Goal: Information Seeking & Learning: Learn about a topic

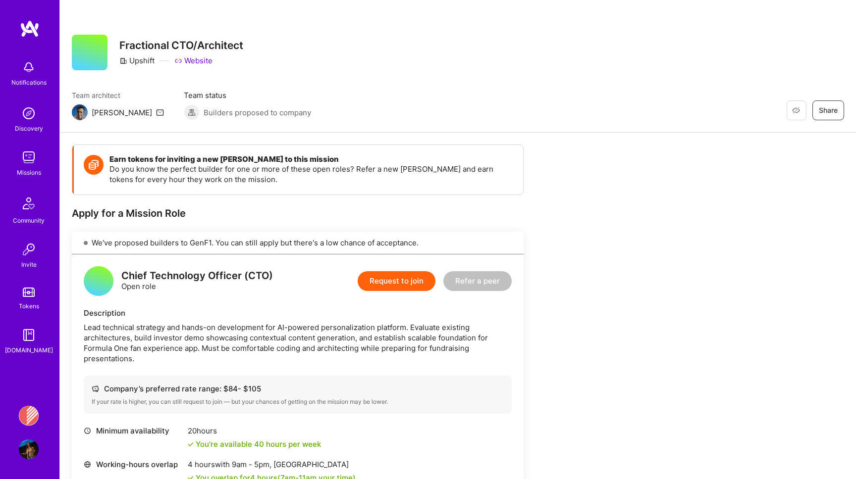
scroll to position [408, 0]
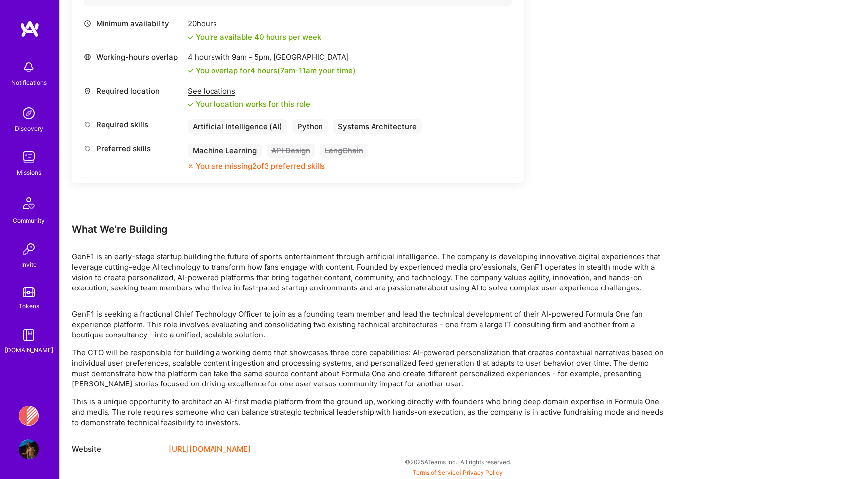
click at [31, 21] on img at bounding box center [30, 29] width 20 height 18
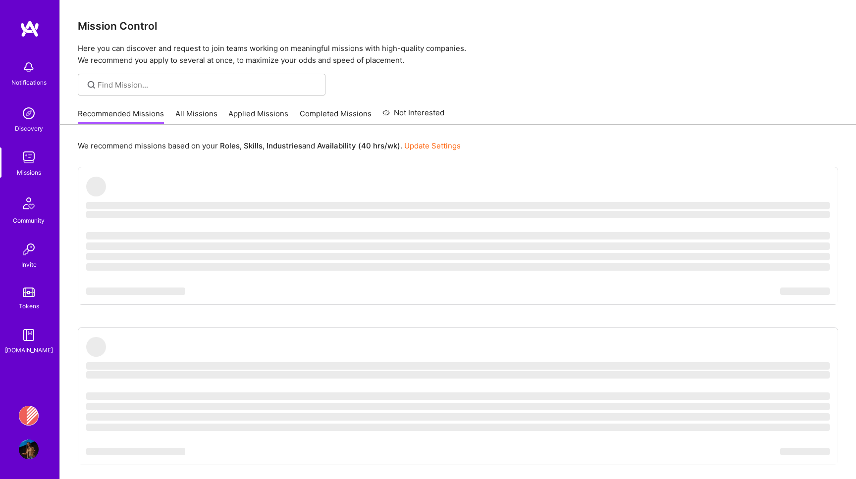
click at [27, 161] on img at bounding box center [29, 158] width 20 height 20
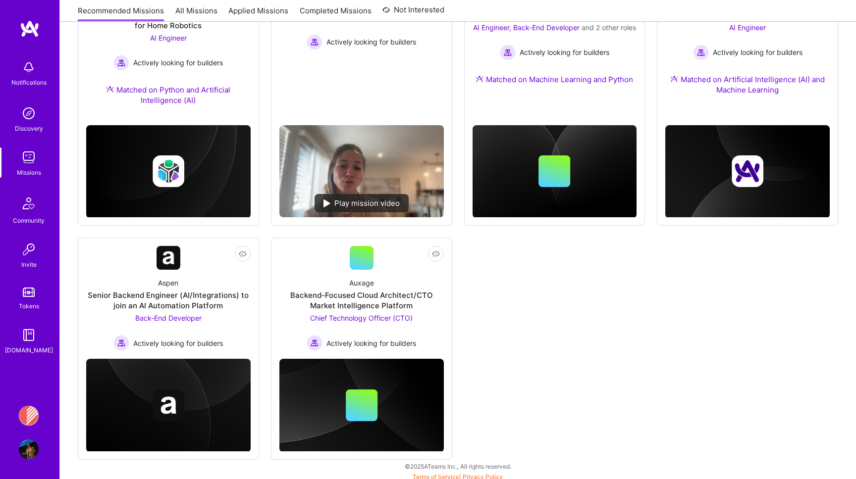
scroll to position [474, 0]
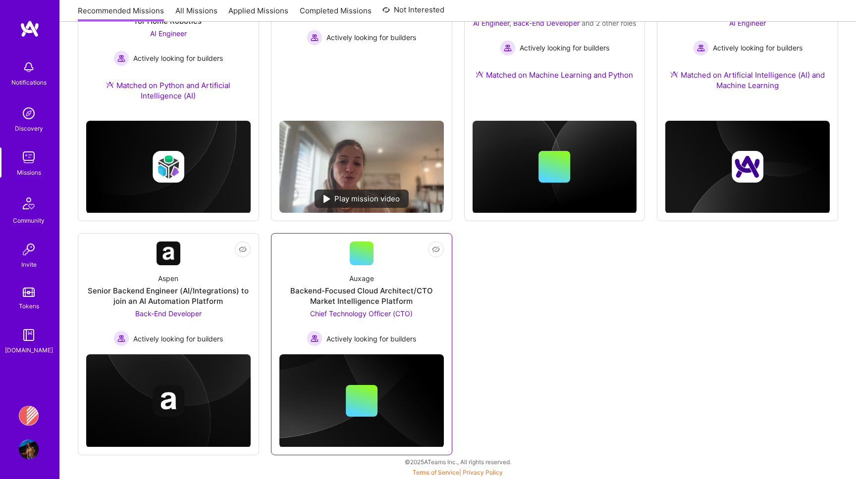
click at [348, 303] on div "Backend-Focused Cloud Architect/CTO Market Intelligence Platform" at bounding box center [361, 296] width 164 height 21
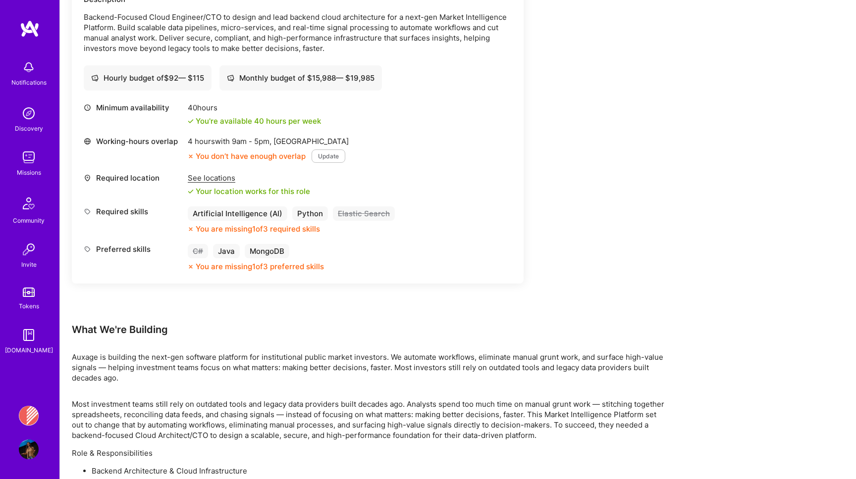
scroll to position [315, 0]
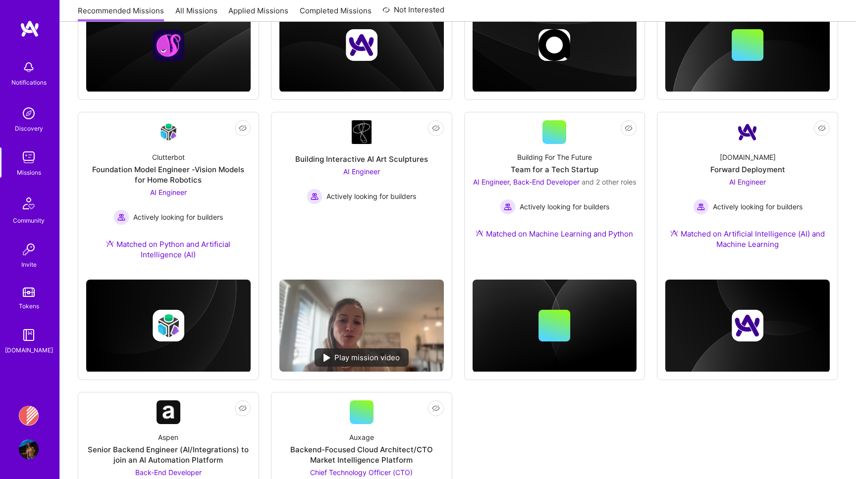
scroll to position [474, 0]
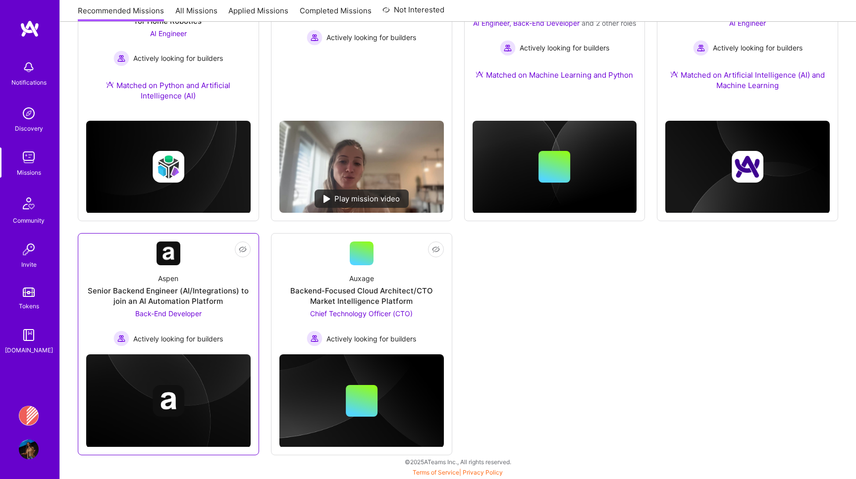
click at [147, 244] on link "Not Interested Aspen Senior Backend Engineer (AI/Integrations) to join an AI Au…" at bounding box center [168, 294] width 164 height 105
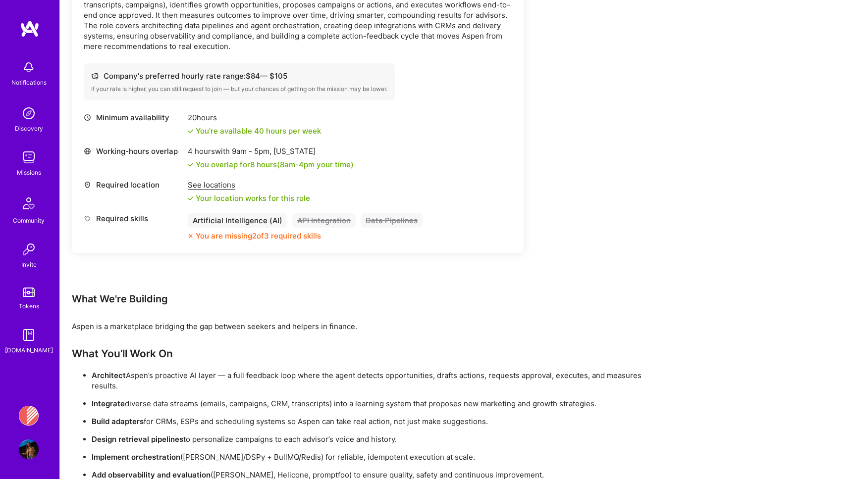
scroll to position [387, 0]
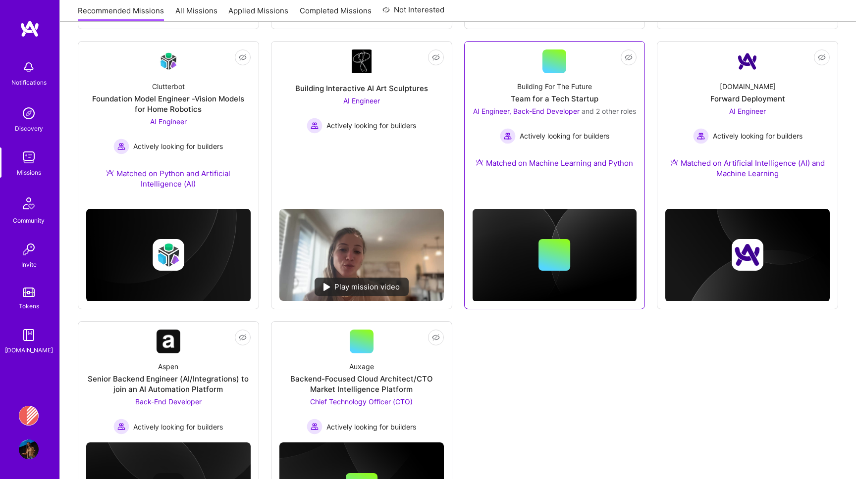
scroll to position [384, 0]
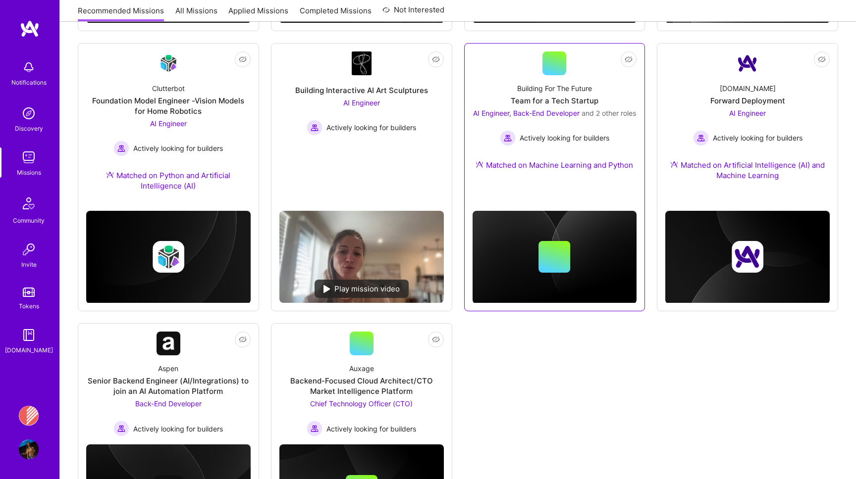
click at [474, 129] on div "AI Engineer, Back-End Developer and 2 other roles Actively looking for builders" at bounding box center [554, 127] width 163 height 38
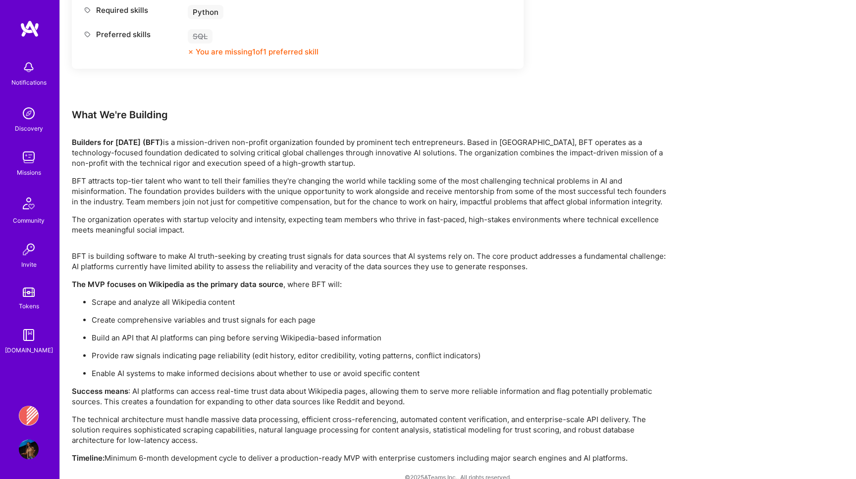
scroll to position [1588, 0]
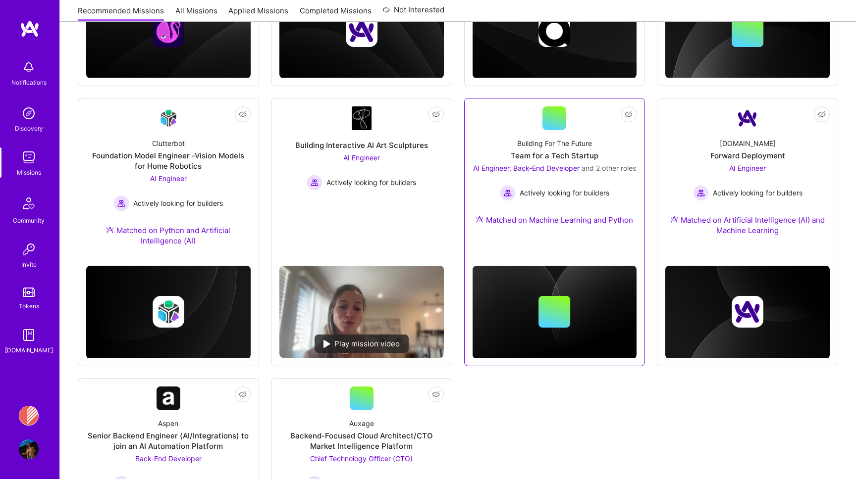
scroll to position [327, 0]
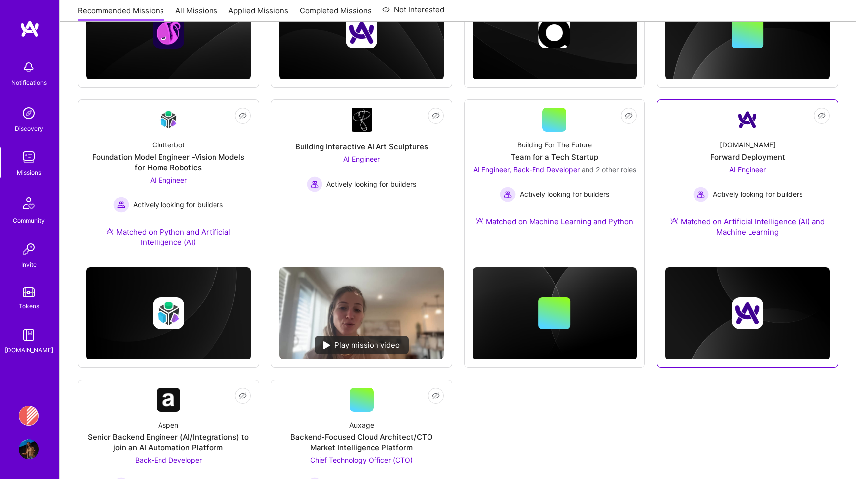
click at [713, 153] on div "Forward Deployment" at bounding box center [747, 157] width 75 height 10
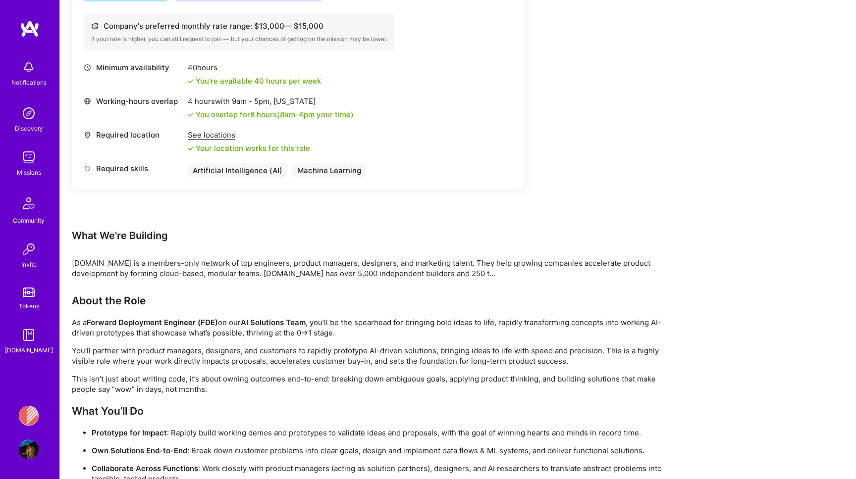
scroll to position [458, 0]
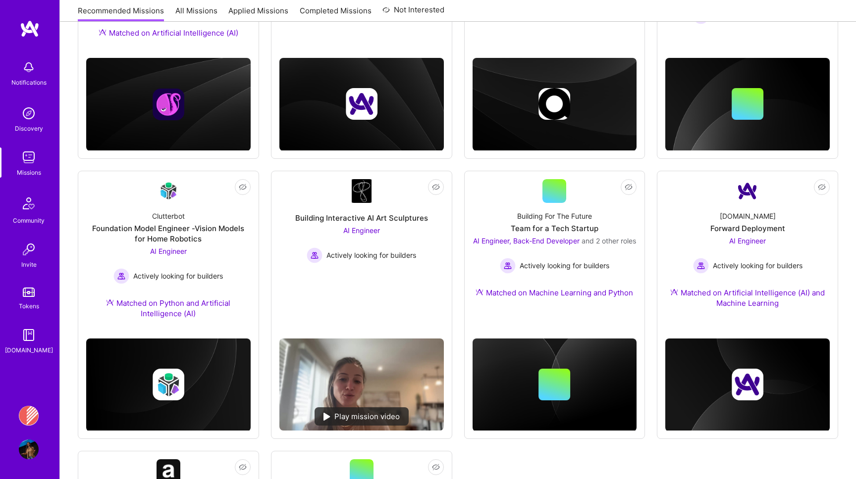
scroll to position [253, 0]
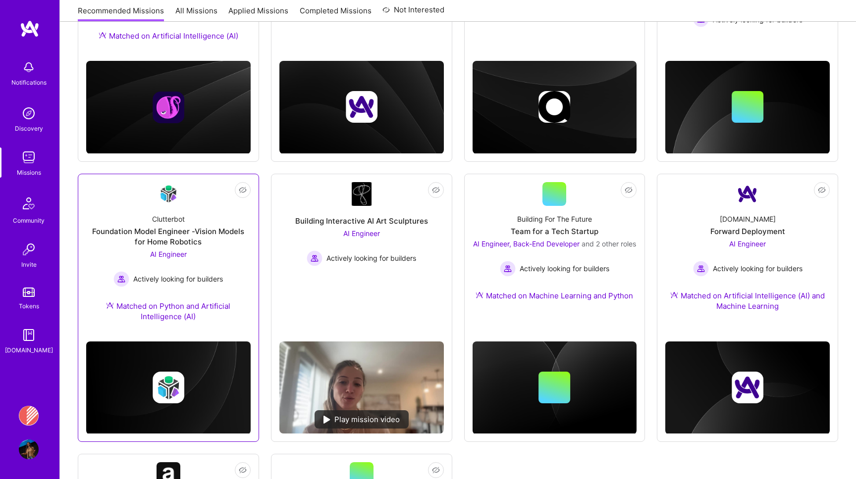
click at [229, 263] on div "Clutterbot Foundation Model Engineer -Vision Models for Home Robotics AI Engine…" at bounding box center [168, 270] width 164 height 128
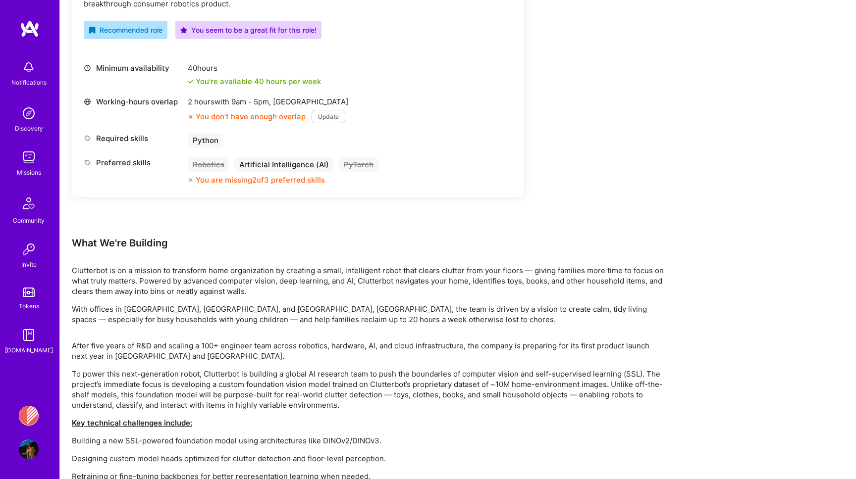
scroll to position [443, 0]
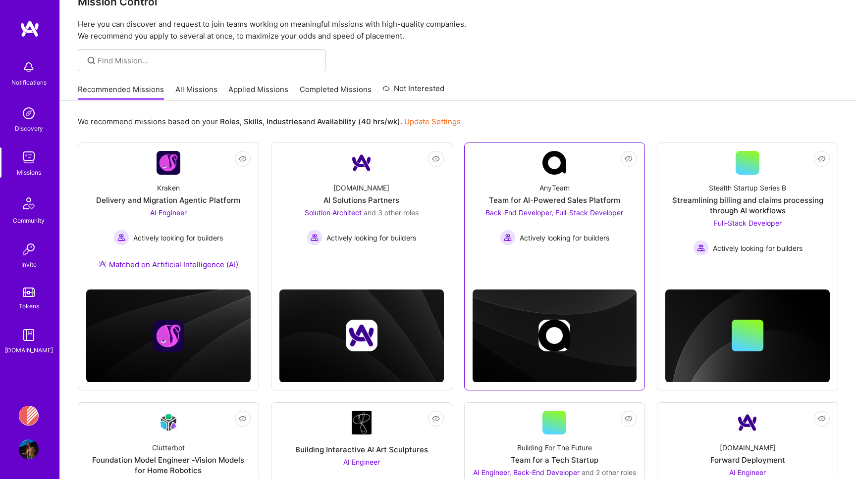
scroll to position [23, 0]
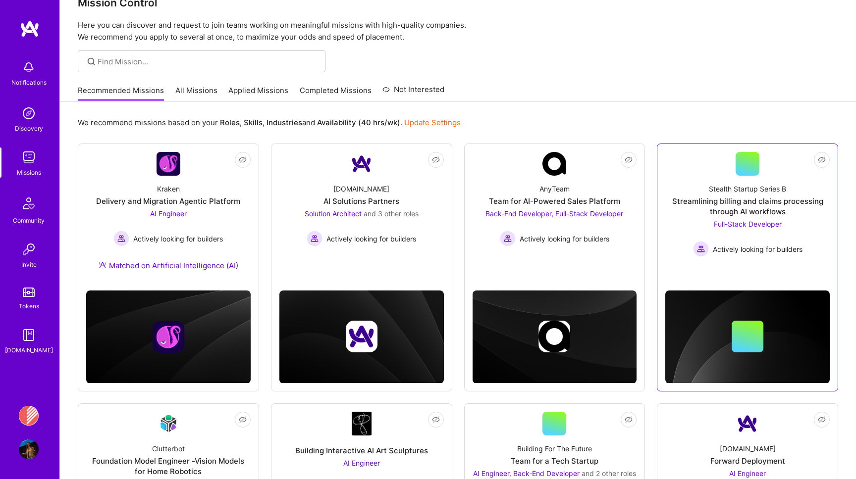
click at [700, 183] on div "Stealth Startup Series B Streamlining billing and claims processing through AI …" at bounding box center [747, 216] width 164 height 81
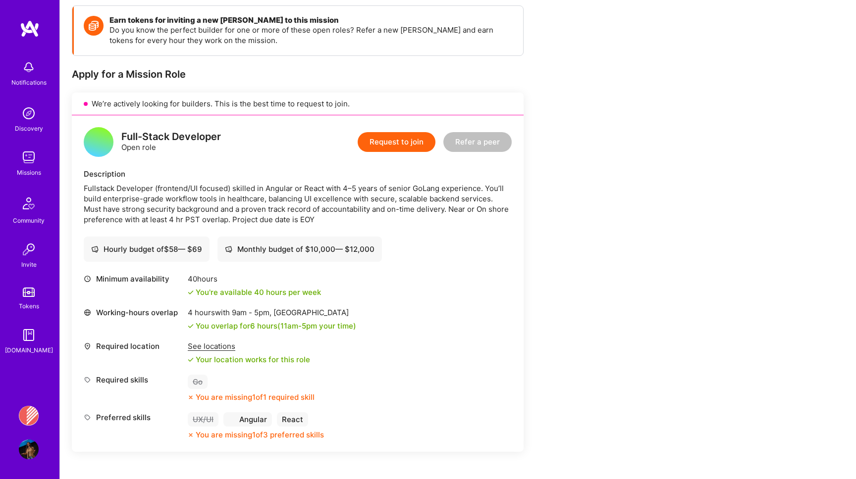
scroll to position [146, 0]
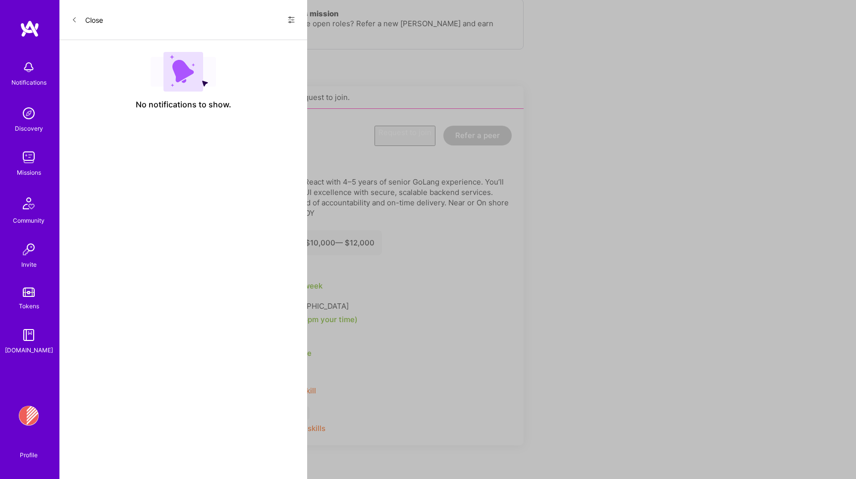
scroll to position [23, 0]
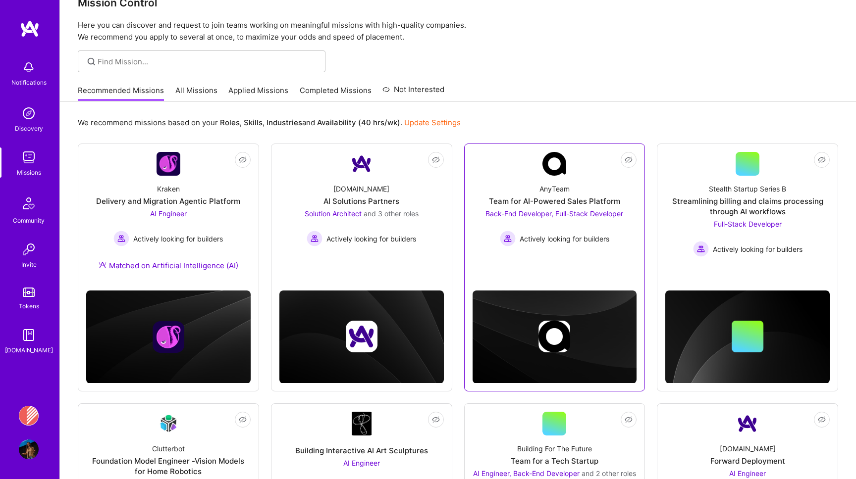
click at [501, 167] on link "Not Interested AnyTeam Team for AI-Powered Sales Platform Back-End Developer, F…" at bounding box center [555, 207] width 164 height 111
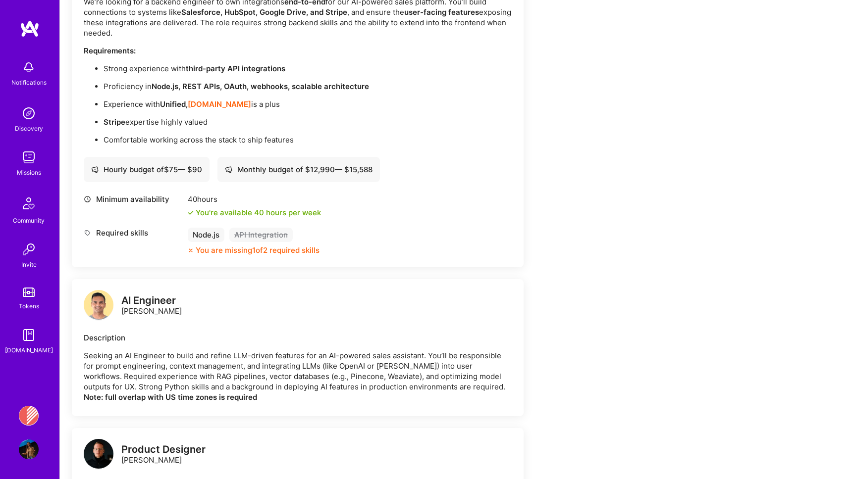
scroll to position [709, 0]
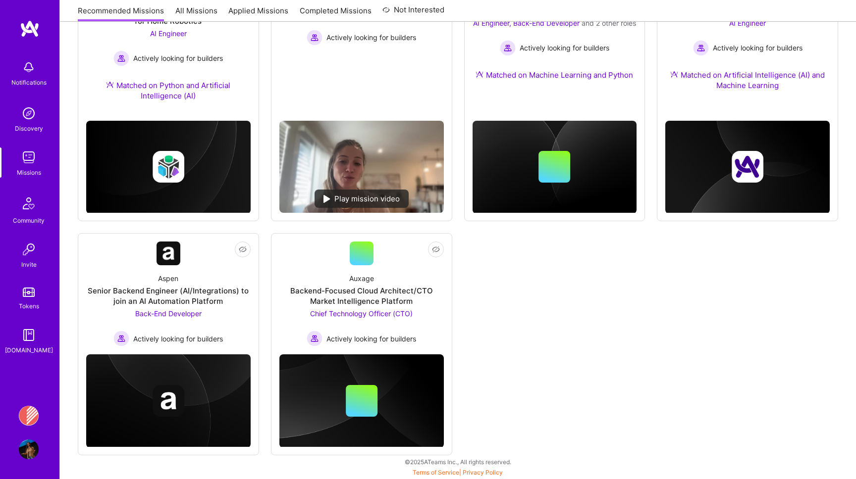
scroll to position [23, 0]
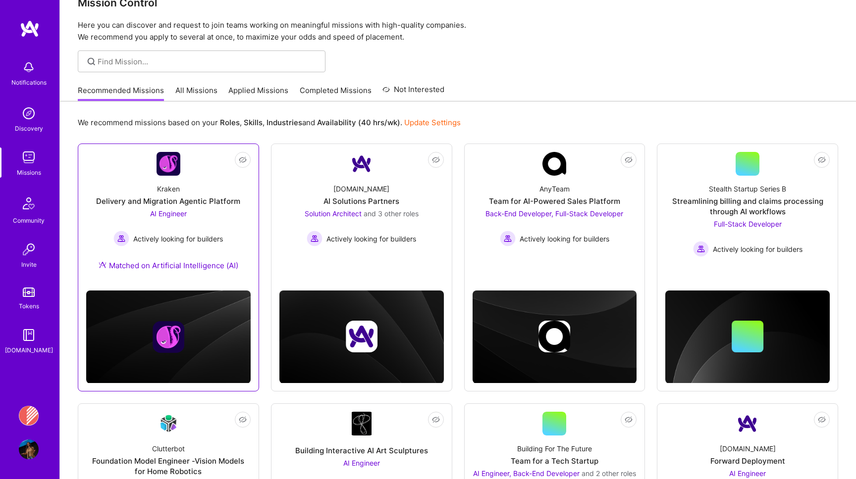
click at [216, 156] on link "Not Interested Kraken Delivery and Migration Agentic Platform AI Engineer Activ…" at bounding box center [168, 217] width 164 height 131
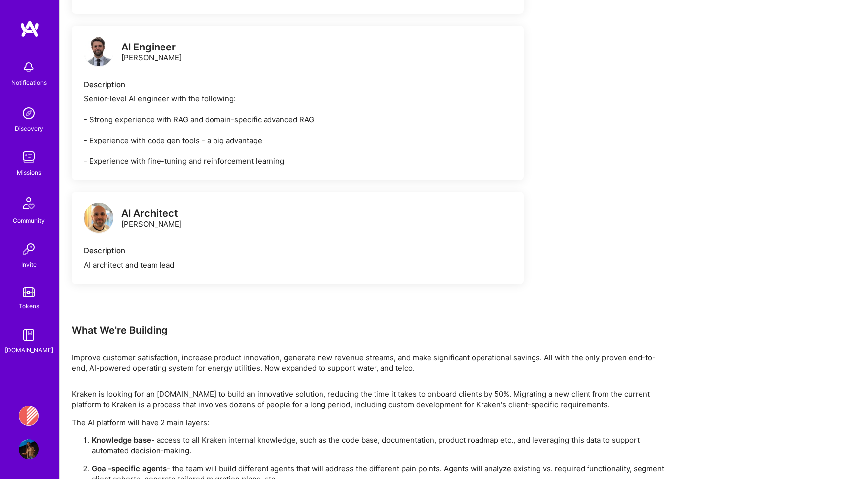
scroll to position [664, 0]
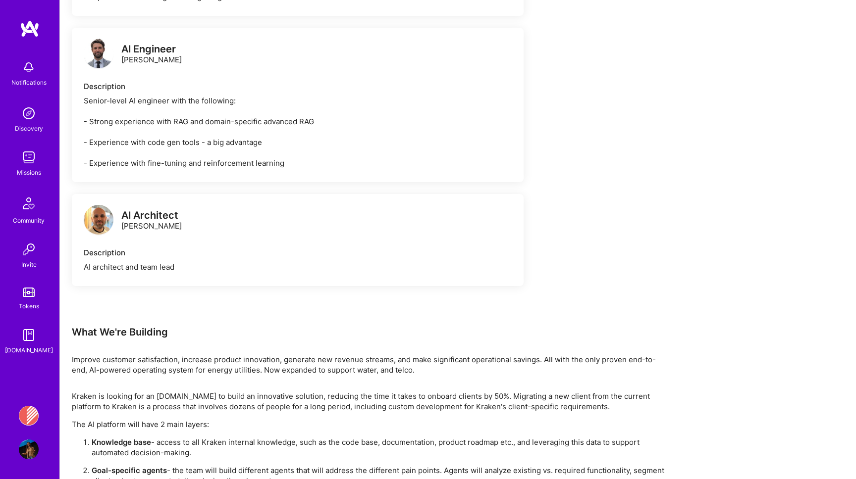
click at [143, 52] on div "AI Engineer" at bounding box center [151, 49] width 60 height 10
click at [103, 222] on img at bounding box center [99, 220] width 30 height 30
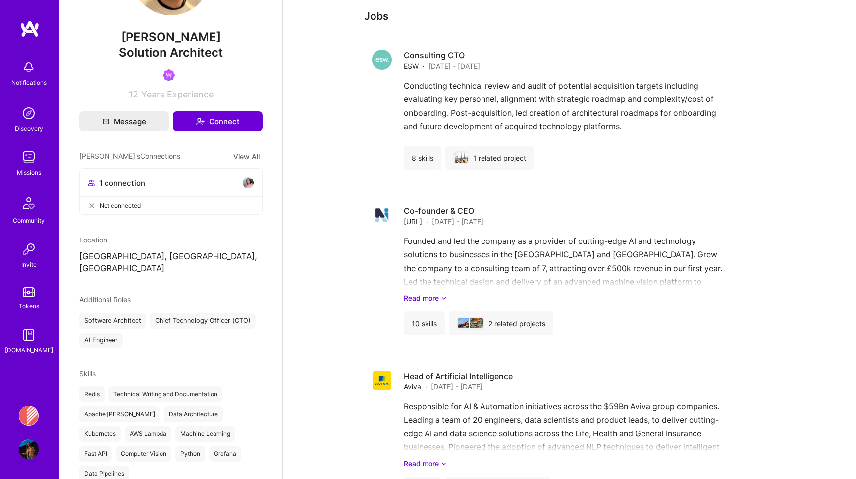
scroll to position [532, 0]
click at [27, 422] on img at bounding box center [29, 416] width 20 height 20
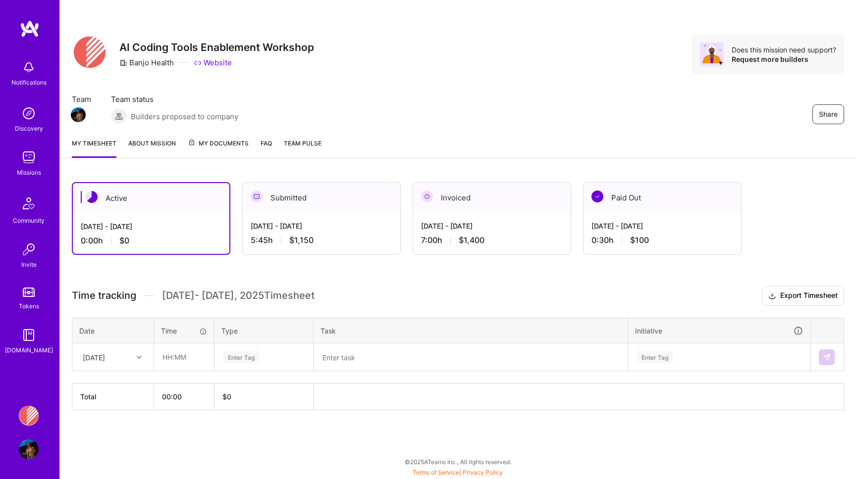
click at [130, 241] on div "0:00 h $0" at bounding box center [151, 241] width 141 height 10
click at [131, 216] on div "[DATE] - [DATE] 0:00 h $0" at bounding box center [151, 233] width 157 height 41
click at [131, 199] on div "Active" at bounding box center [151, 198] width 157 height 30
click at [474, 351] on textarea at bounding box center [471, 358] width 312 height 26
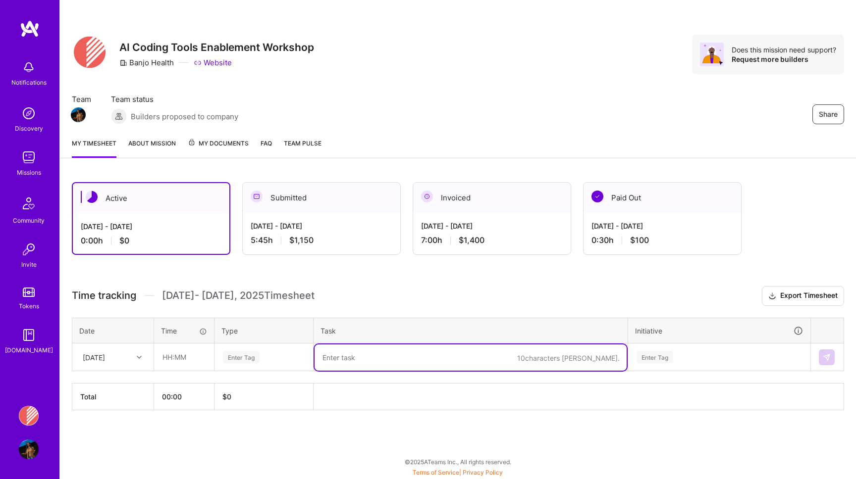
click at [28, 352] on div "[DOMAIN_NAME]" at bounding box center [29, 350] width 48 height 10
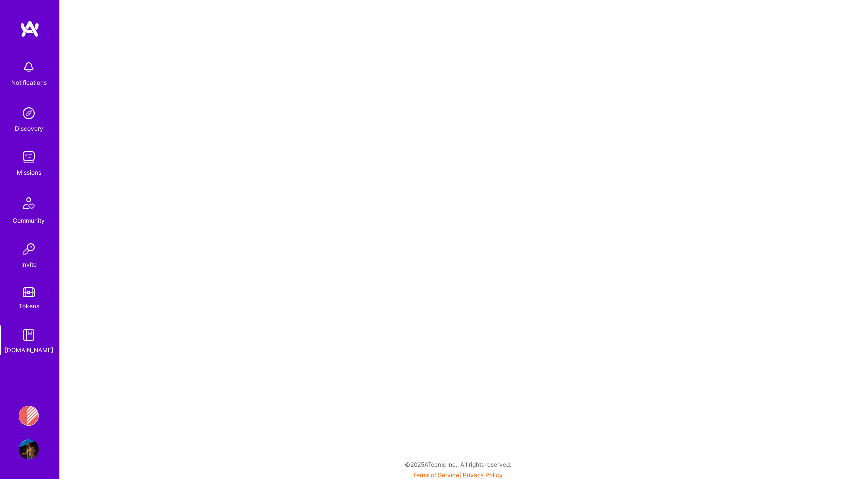
click at [37, 70] on img at bounding box center [29, 67] width 20 height 20
click at [32, 175] on div "Missions" at bounding box center [29, 172] width 24 height 10
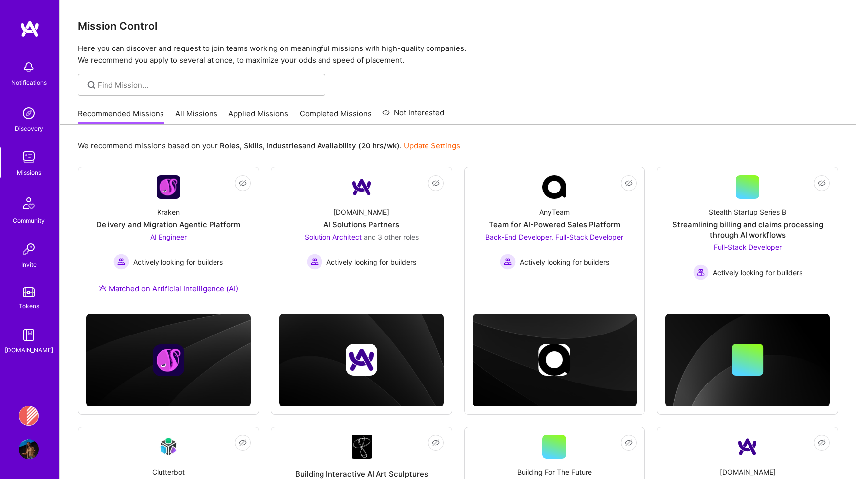
click at [232, 116] on link "Applied Missions" at bounding box center [258, 116] width 60 height 16
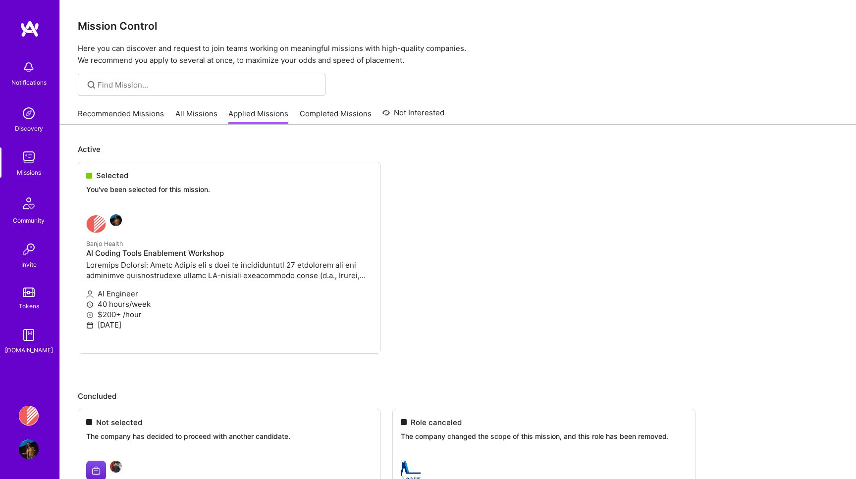
click at [116, 220] on ul "Selected You've been selected for this mission. Banjo Health AI Coding Tools En…" at bounding box center [458, 273] width 760 height 222
click at [312, 114] on link "Completed Missions" at bounding box center [336, 116] width 72 height 16
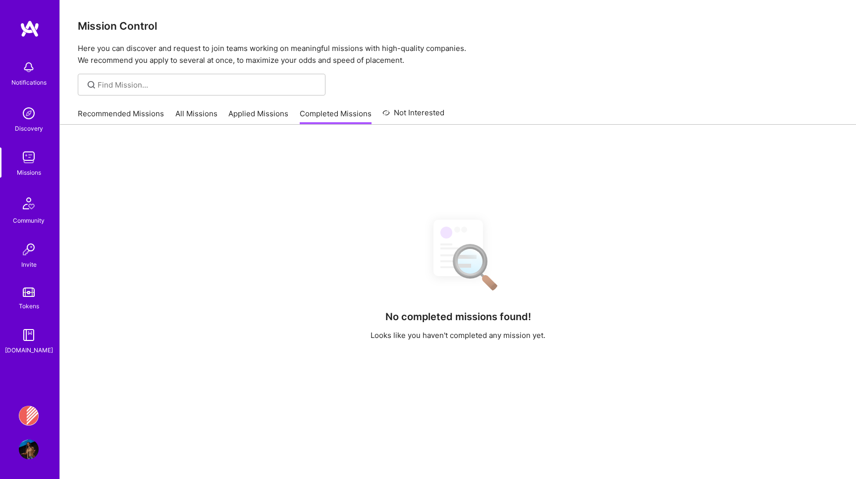
click at [214, 114] on link "All Missions" at bounding box center [196, 116] width 42 height 16
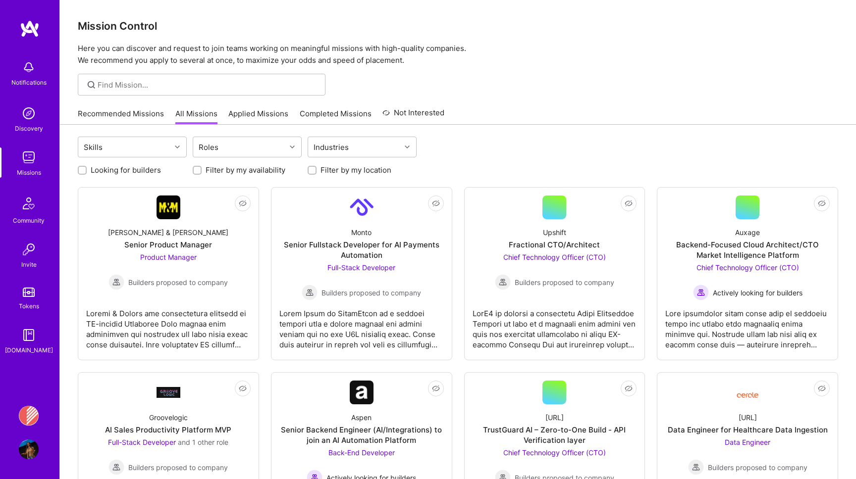
click at [150, 115] on link "Recommended Missions" at bounding box center [121, 116] width 86 height 16
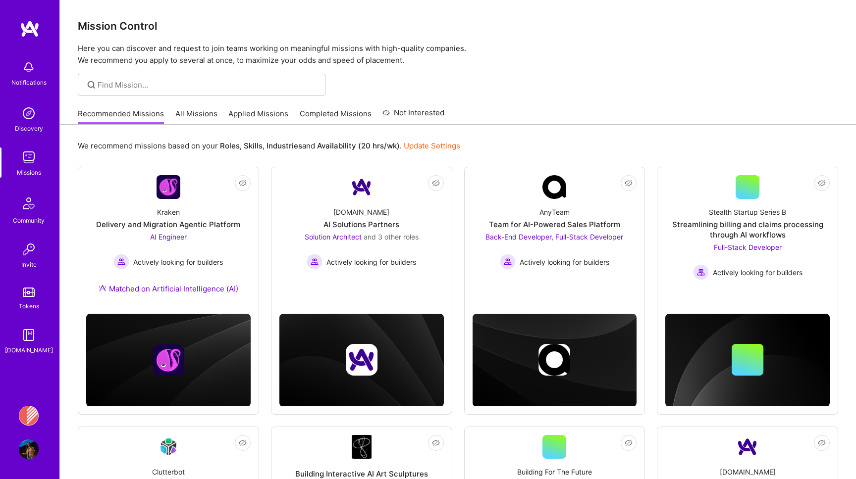
click at [217, 115] on div "Recommended Missions All Missions Applied Missions Completed Missions Not Inter…" at bounding box center [261, 113] width 367 height 21
click at [26, 69] on img at bounding box center [29, 67] width 20 height 20
click at [26, 70] on div "Notifications Discovery Missions Community Invite Tokens [DOMAIN_NAME]" at bounding box center [29, 205] width 59 height 300
